Goal: Task Accomplishment & Management: Manage account settings

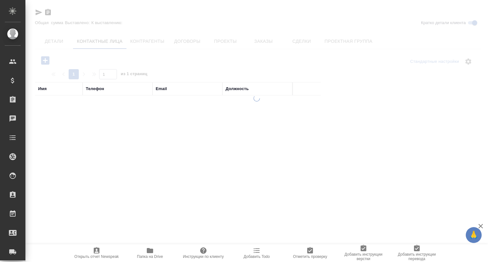
select select "RU"
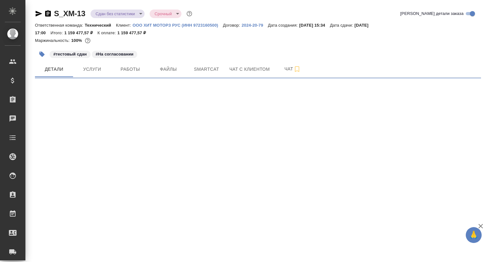
select select "RU"
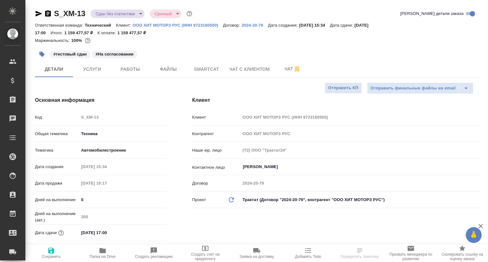
type textarea "x"
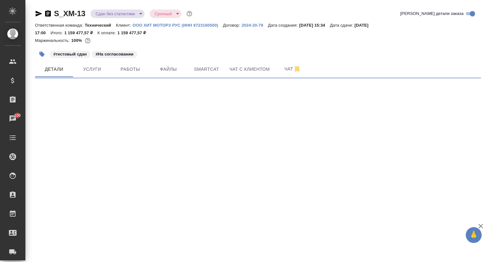
select select "RU"
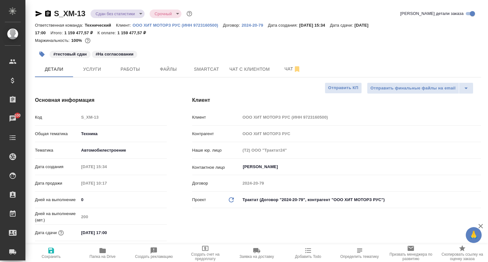
type textarea "x"
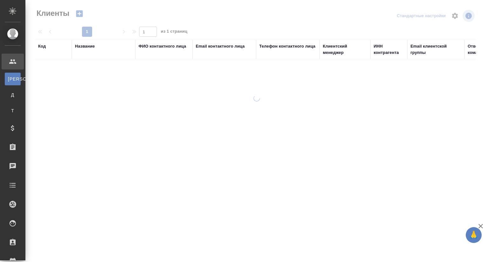
select select "RU"
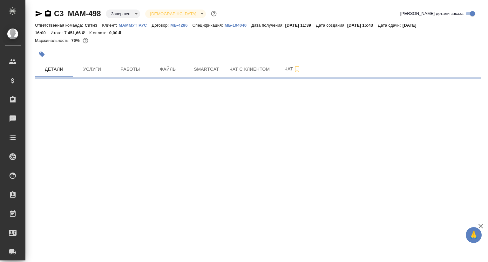
select select "RU"
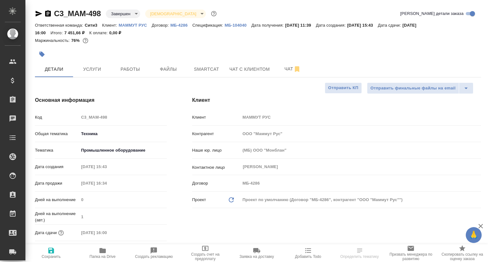
type textarea "x"
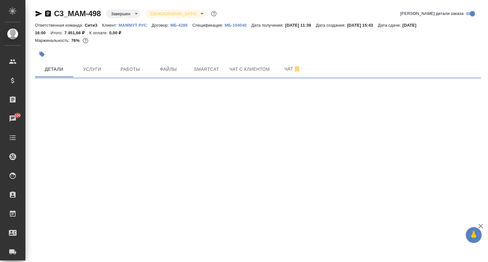
select select "RU"
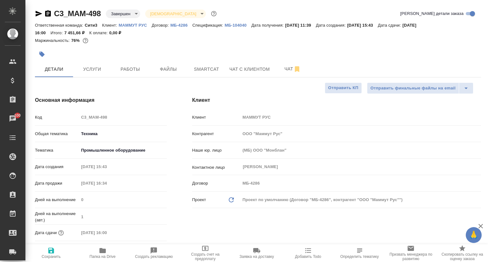
type textarea "x"
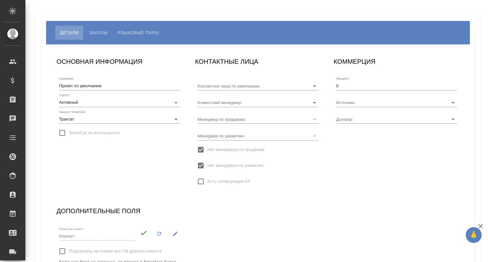
type input "[PERSON_NAME]"
type input "МБ-4286"
type input "Ильина Екатерина"
